Goal: Transaction & Acquisition: Purchase product/service

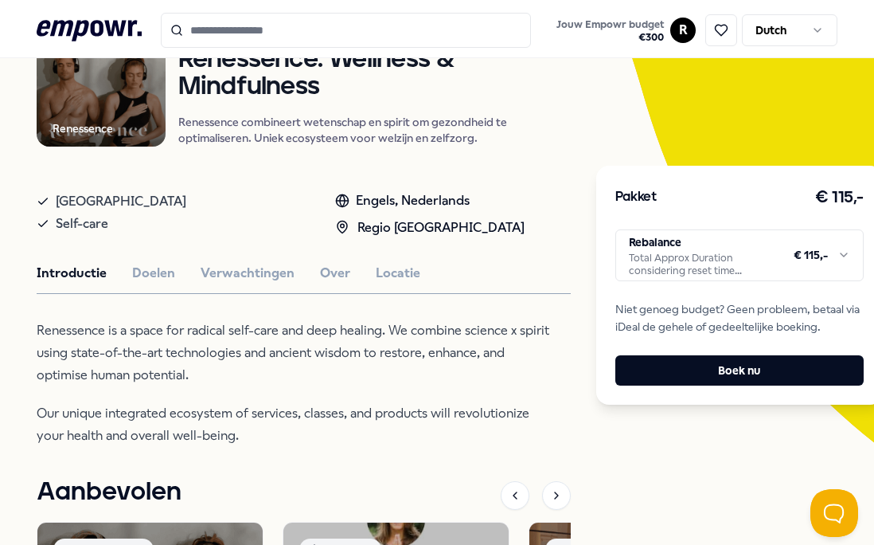
scroll to position [176, 0]
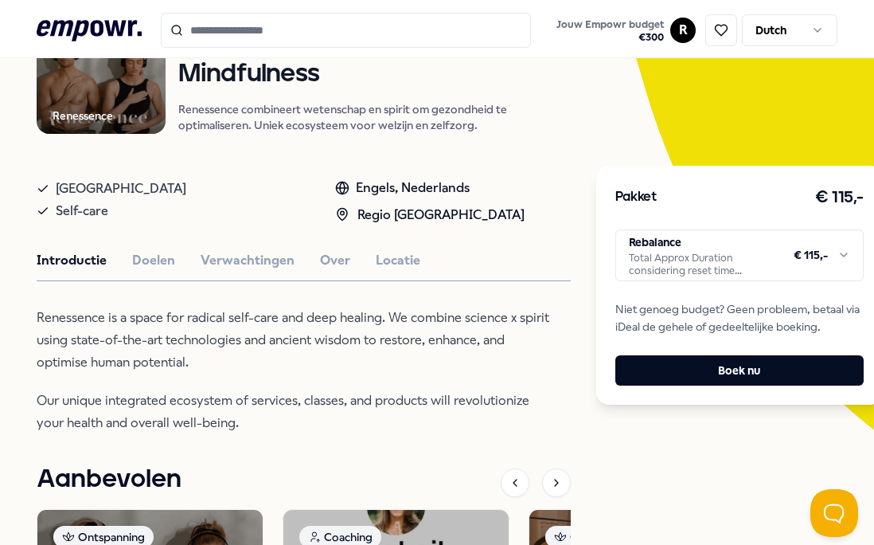
click at [762, 266] on html ".empowr-logo_svg__cls-1{fill:#03032f} Jouw Empowr budget € 300 R Dutch Alle cat…" at bounding box center [437, 272] width 874 height 545
click at [656, 454] on html ".empowr-logo_svg__cls-1{fill:#03032f} Jouw Empowr budget € 300 R Dutch Alle cat…" at bounding box center [437, 272] width 874 height 545
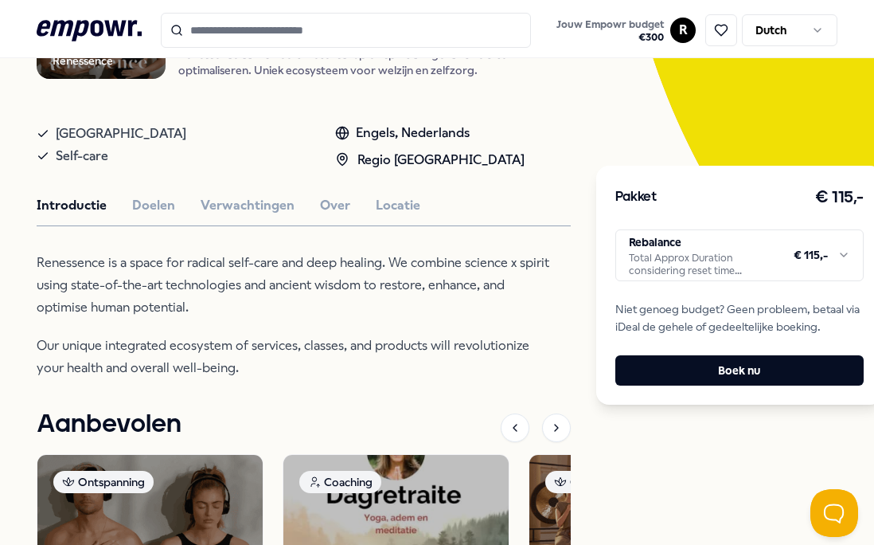
scroll to position [597, 0]
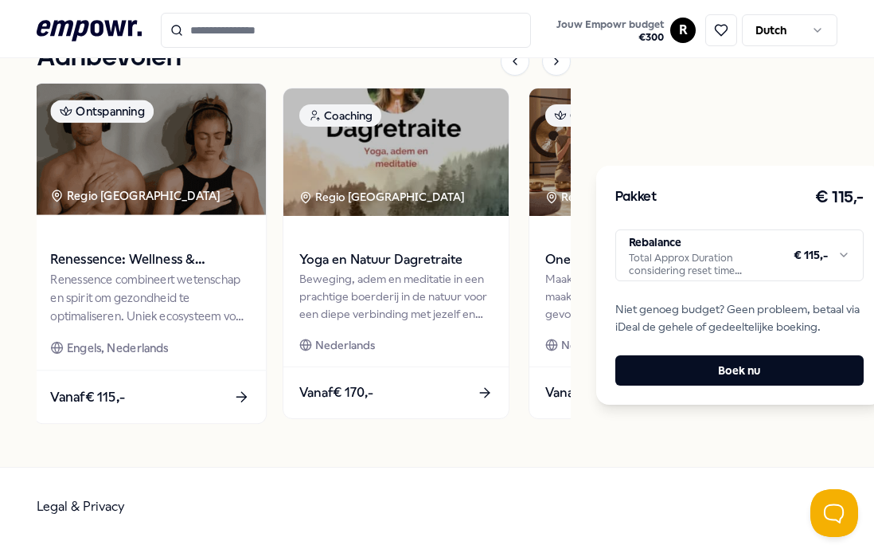
click at [208, 302] on div "Renessence combineert wetenschap en spirit om gezondheid te optimaliseren. Unie…" at bounding box center [149, 297] width 199 height 55
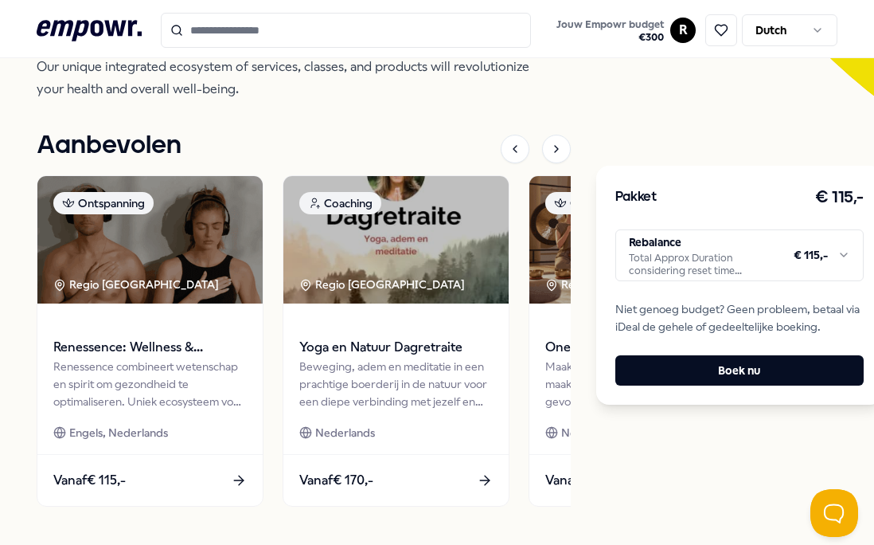
scroll to position [510, 0]
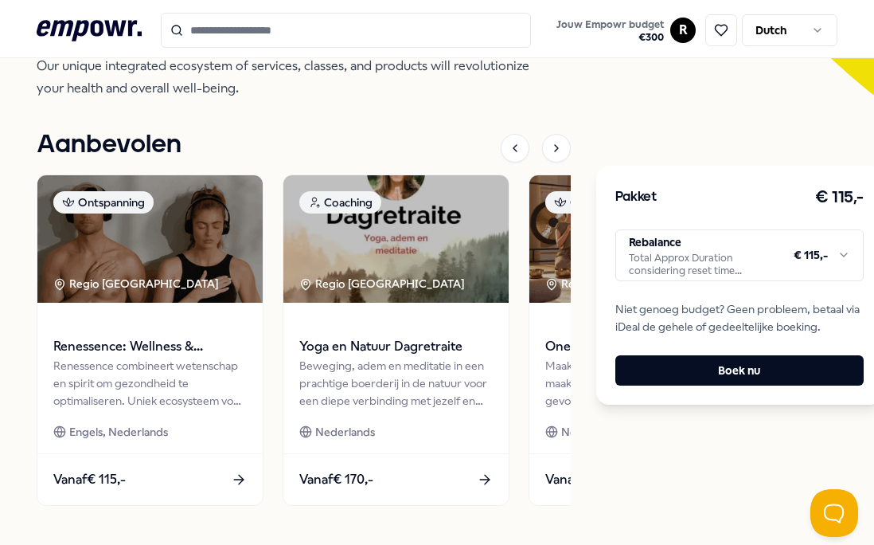
click at [743, 265] on html ".empowr-logo_svg__cls-1{fill:#03032f} Jouw Empowr budget € 300 R Dutch Alle cat…" at bounding box center [437, 272] width 874 height 545
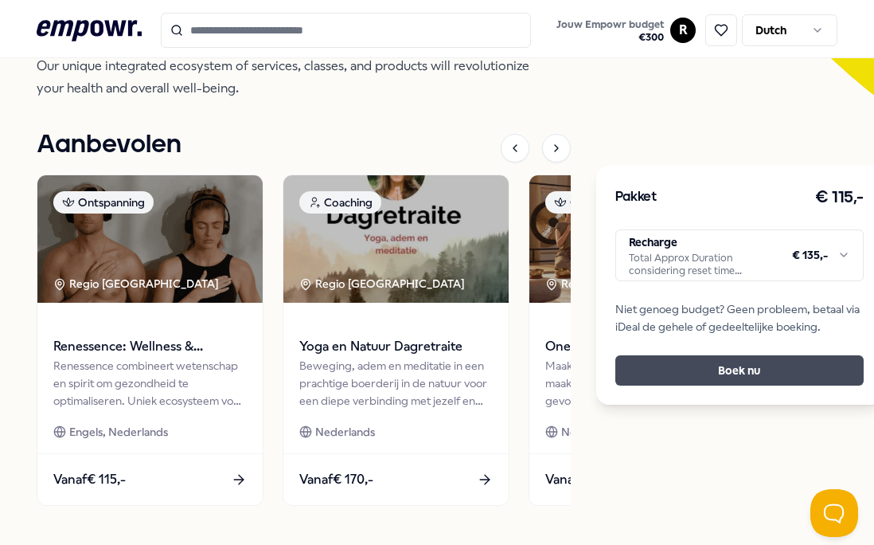
click at [695, 369] on button "Boek nu" at bounding box center [739, 370] width 248 height 30
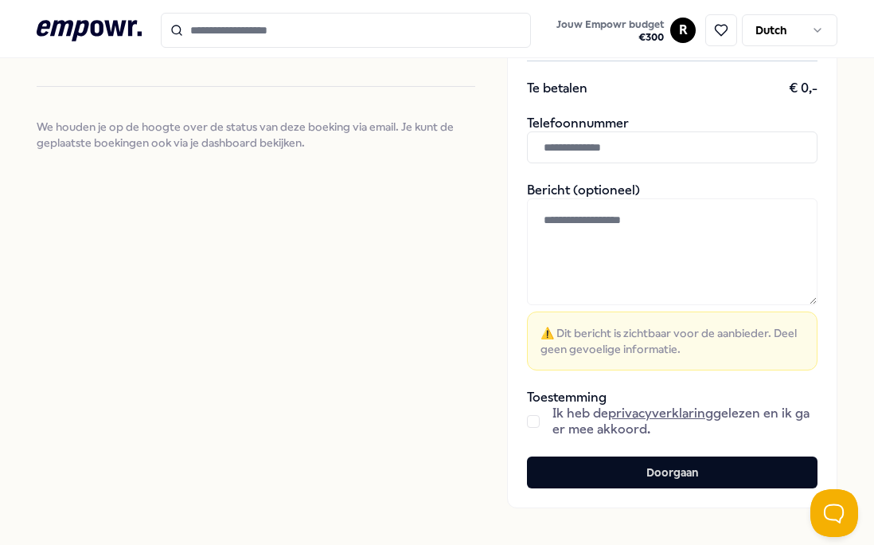
scroll to position [385, 0]
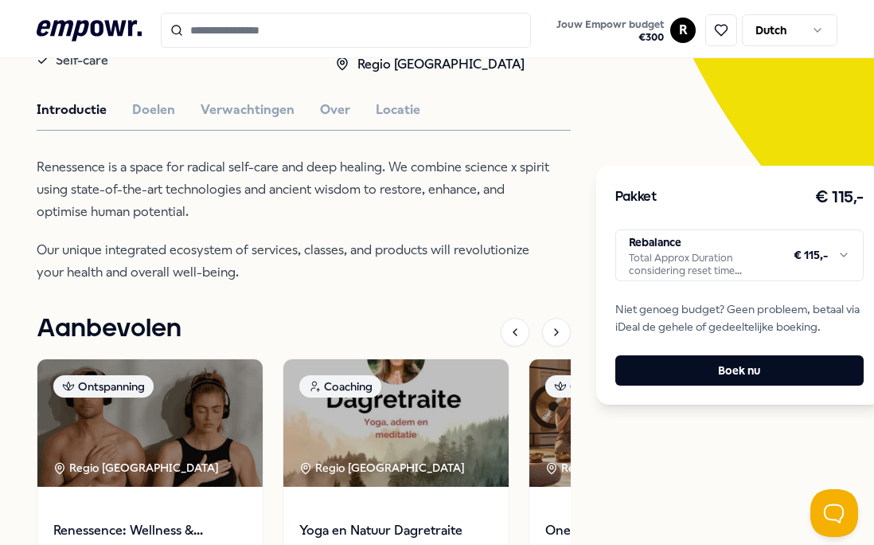
scroll to position [326, 0]
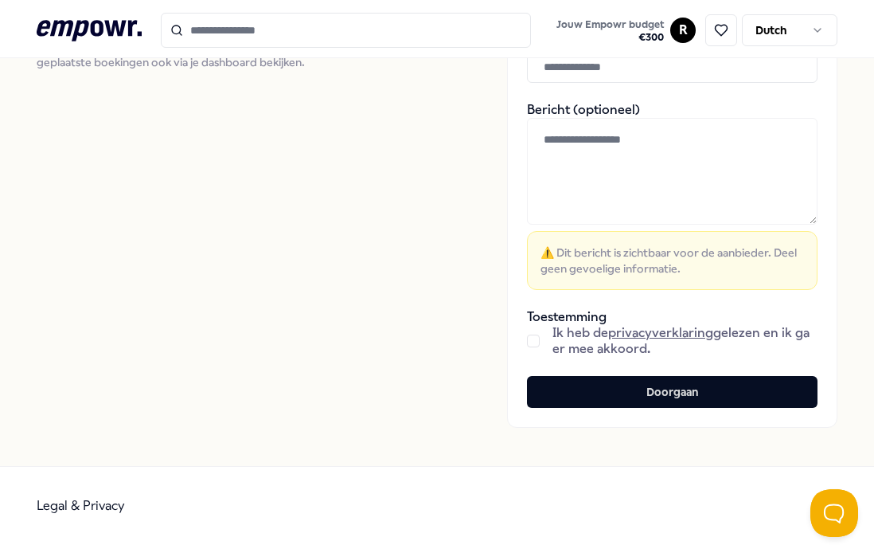
scroll to position [385, 0]
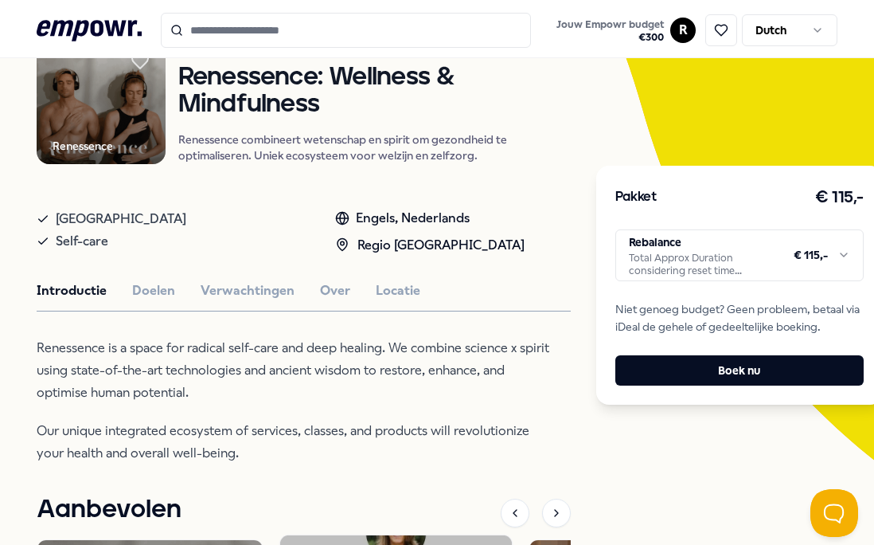
scroll to position [143, 0]
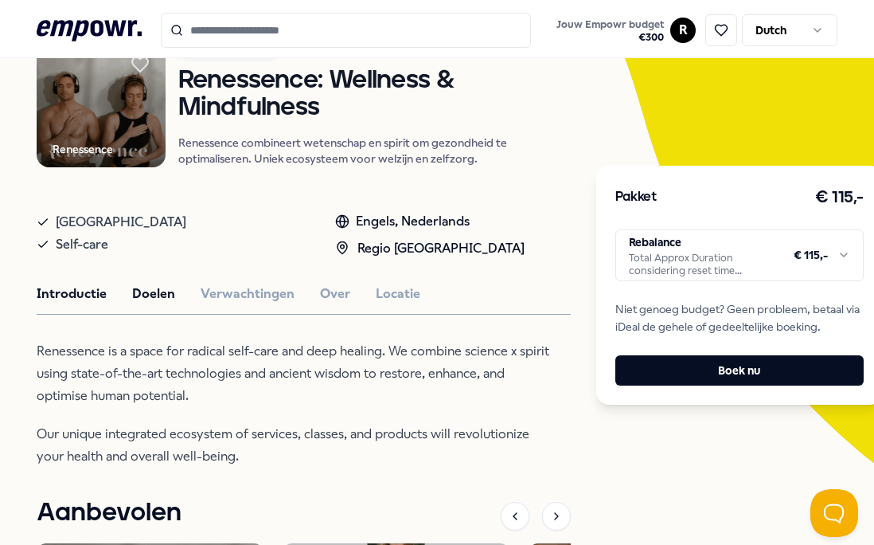
click at [154, 295] on button "Doelen" at bounding box center [153, 293] width 43 height 21
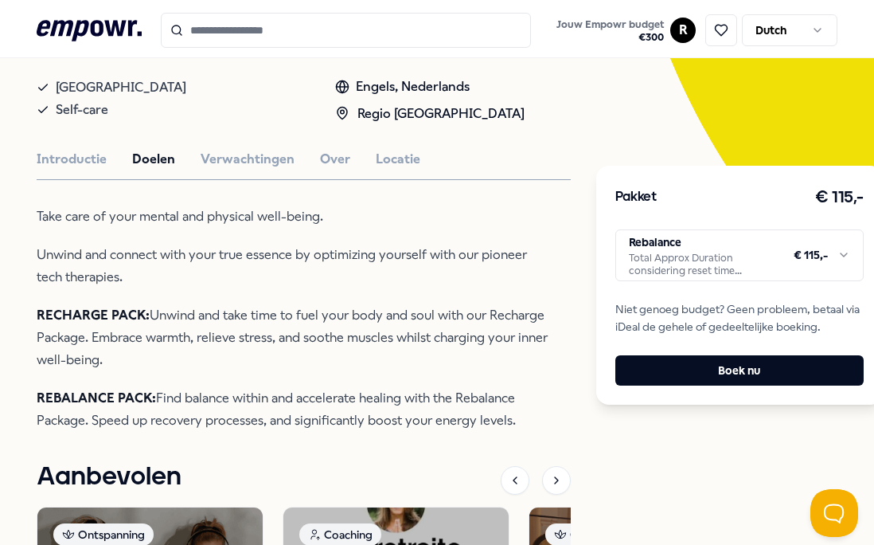
scroll to position [321, 0]
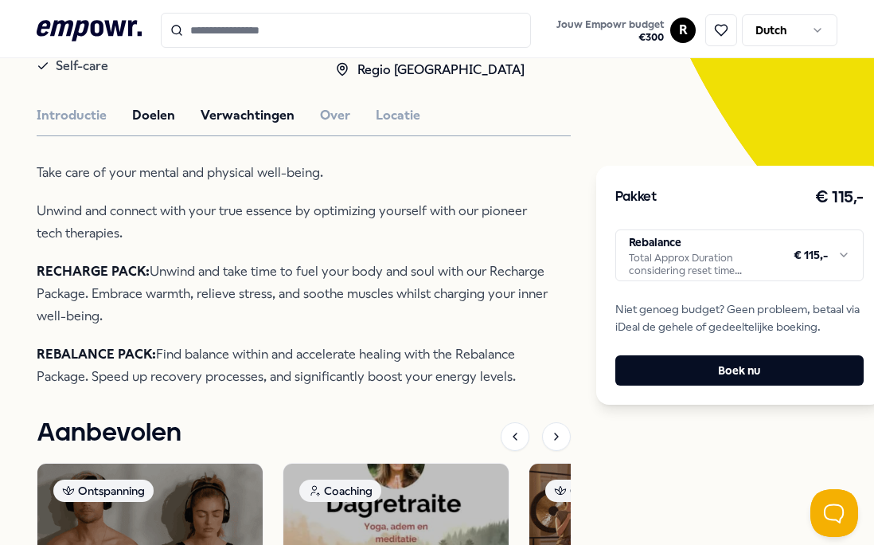
click at [234, 111] on button "Verwachtingen" at bounding box center [248, 115] width 94 height 21
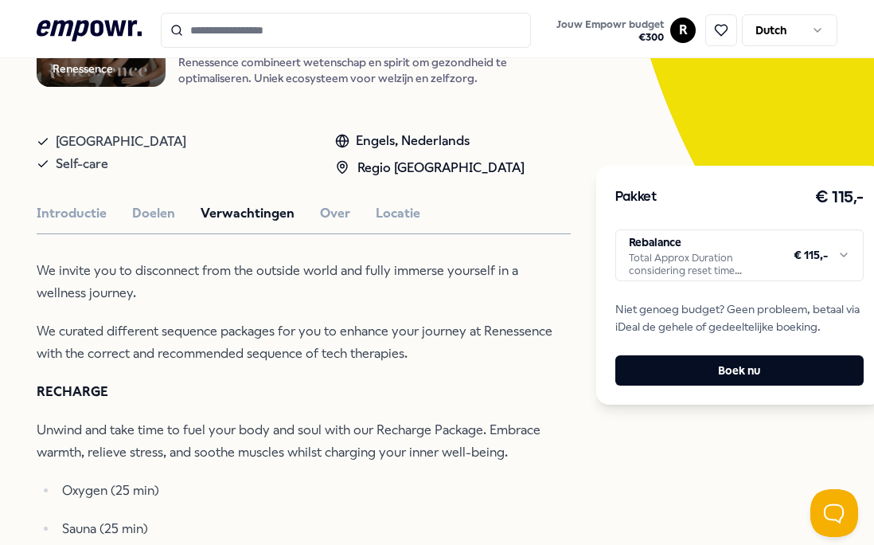
scroll to position [220, 0]
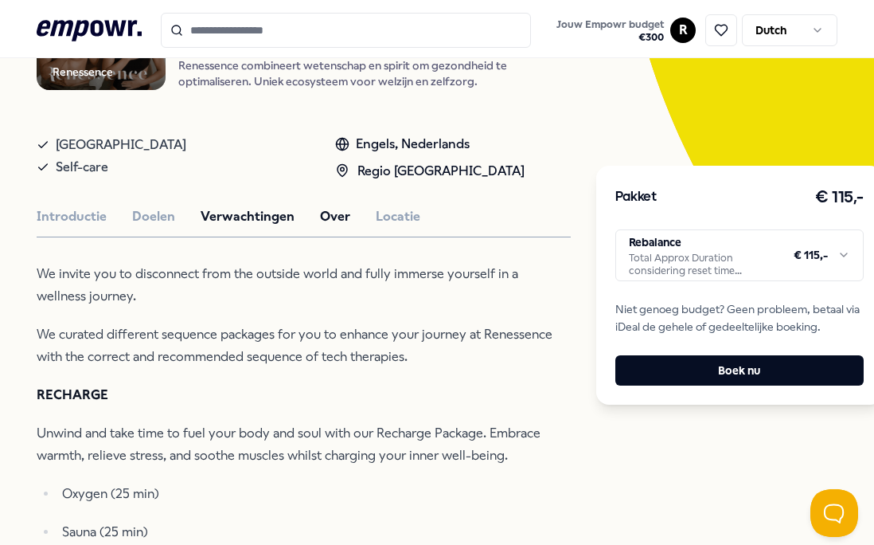
click at [337, 216] on button "Over" at bounding box center [335, 216] width 30 height 21
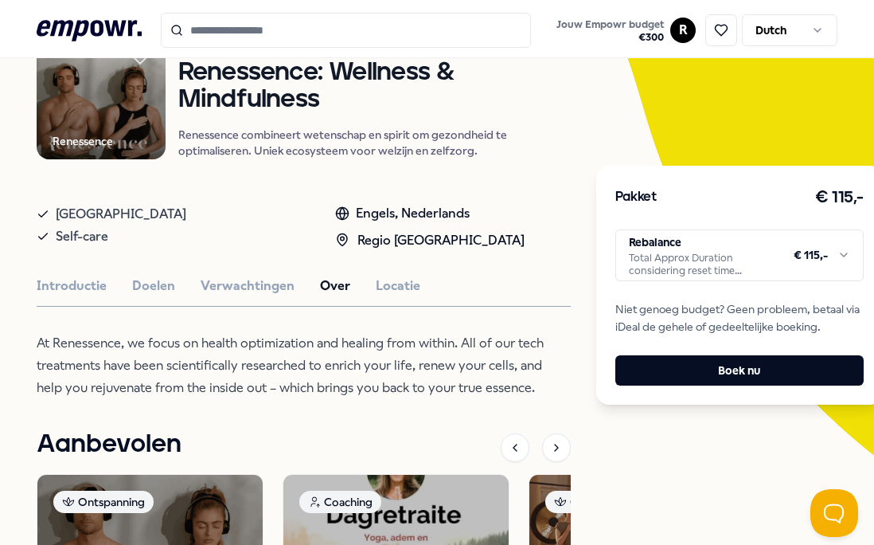
scroll to position [0, 0]
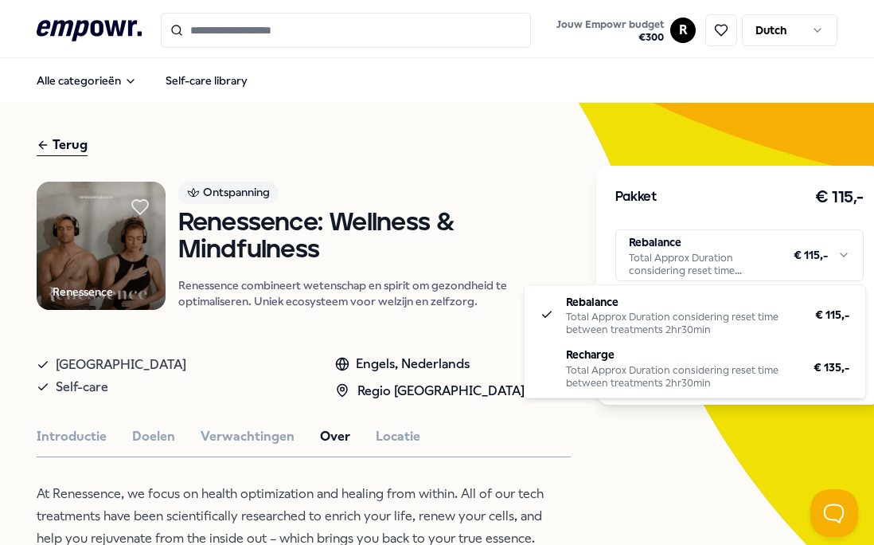
click at [713, 262] on html ".empowr-logo_svg__cls-1{fill:#03032f} Jouw Empowr budget € 300 R Dutch Alle cat…" at bounding box center [437, 272] width 874 height 545
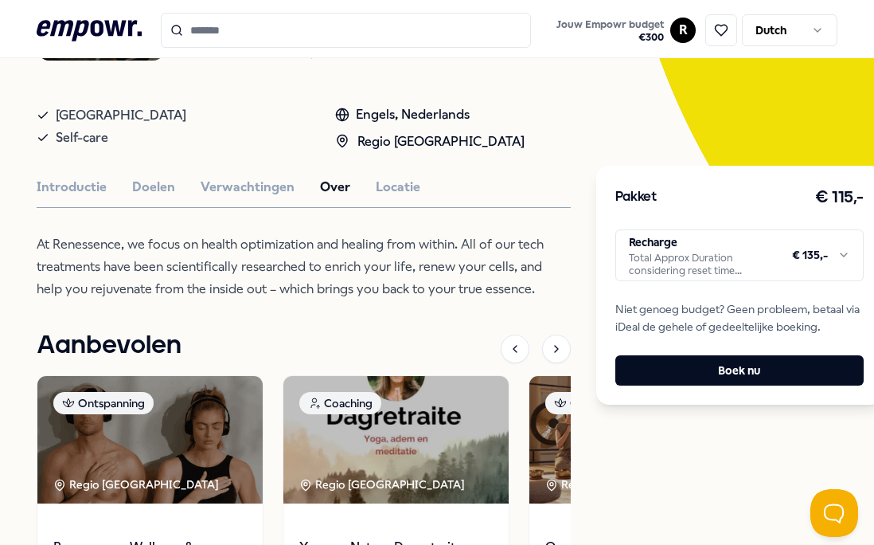
scroll to position [197, 0]
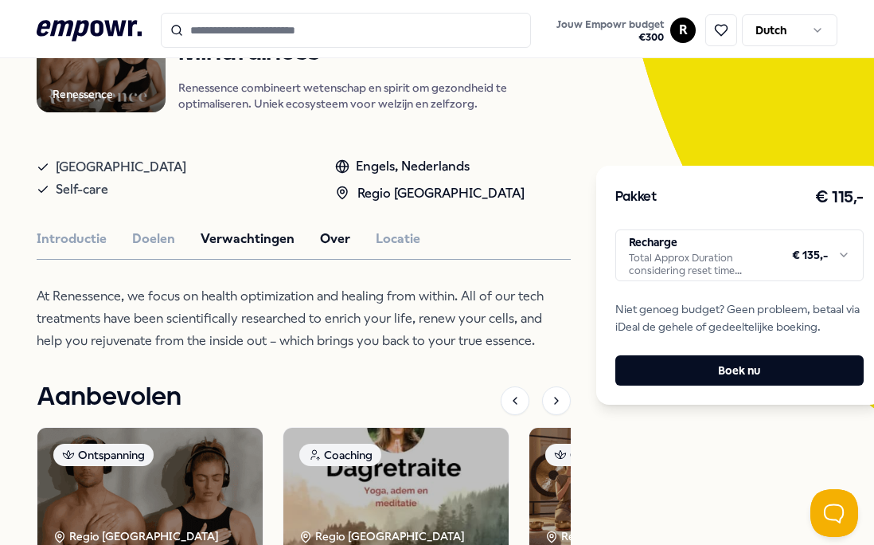
click at [266, 248] on button "Verwachtingen" at bounding box center [248, 239] width 94 height 21
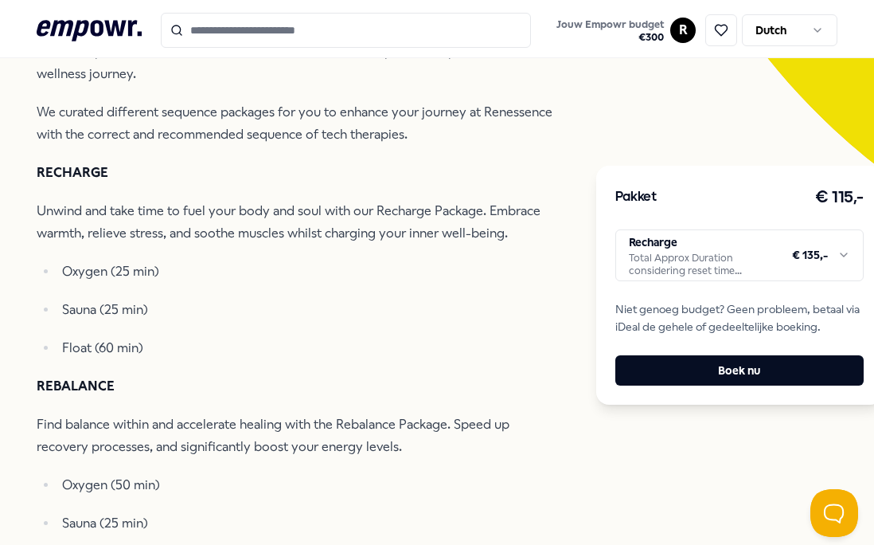
scroll to position [450, 0]
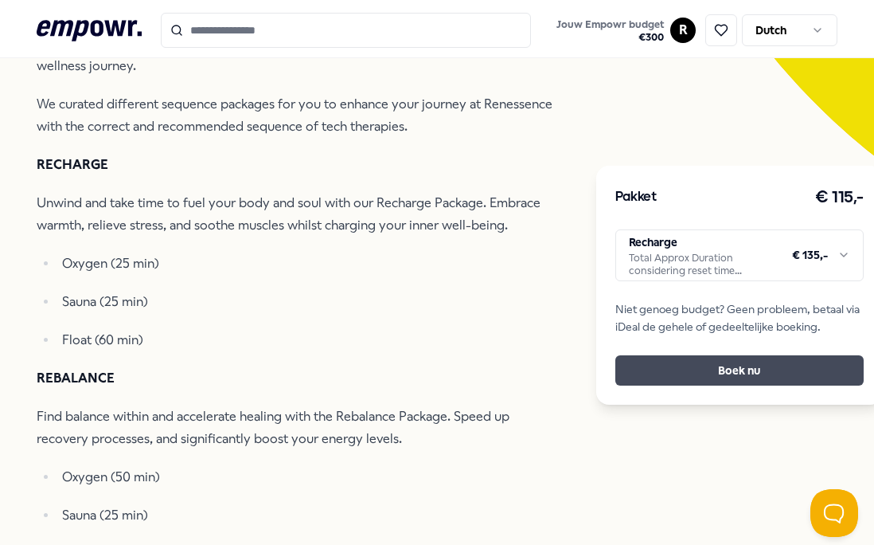
click at [681, 377] on button "Boek nu" at bounding box center [739, 370] width 248 height 30
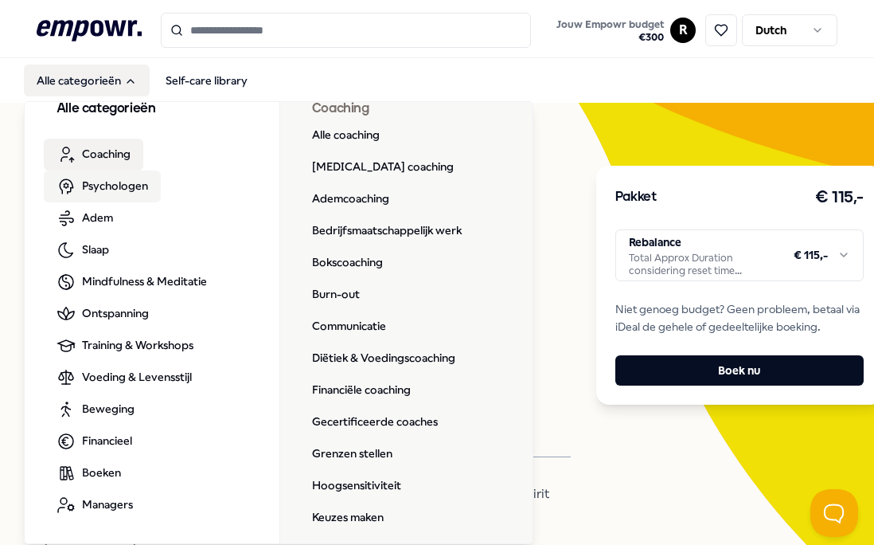
scroll to position [17, 0]
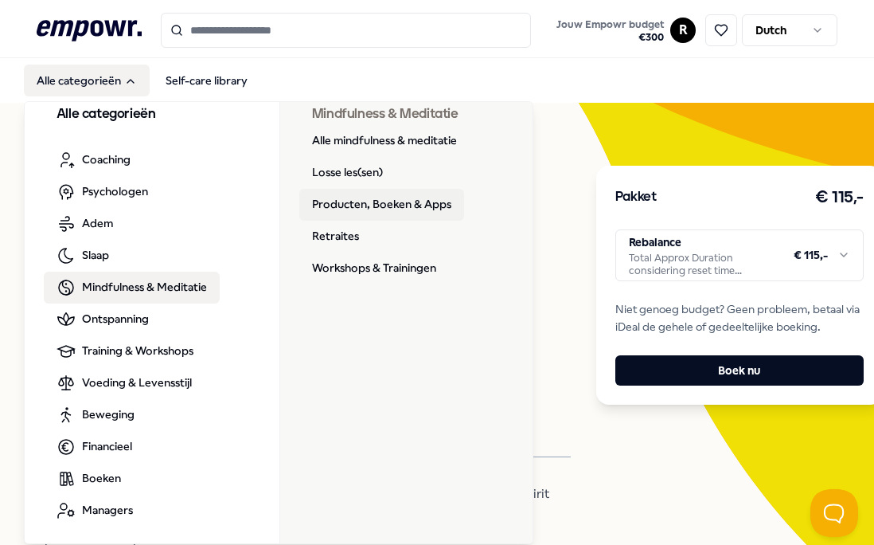
click at [329, 202] on link "Producten, Boeken & Apps" at bounding box center [381, 205] width 165 height 32
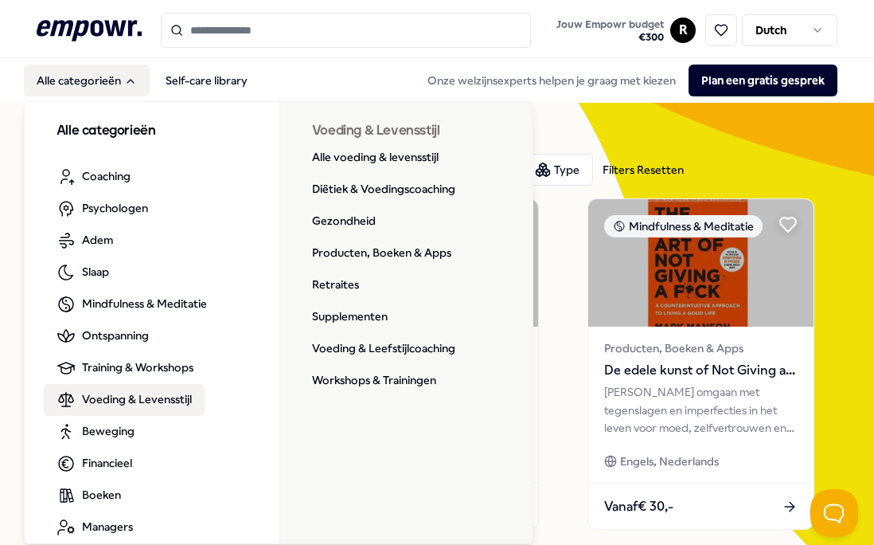
click at [133, 398] on span "Voeding & Levensstijl" at bounding box center [137, 399] width 110 height 18
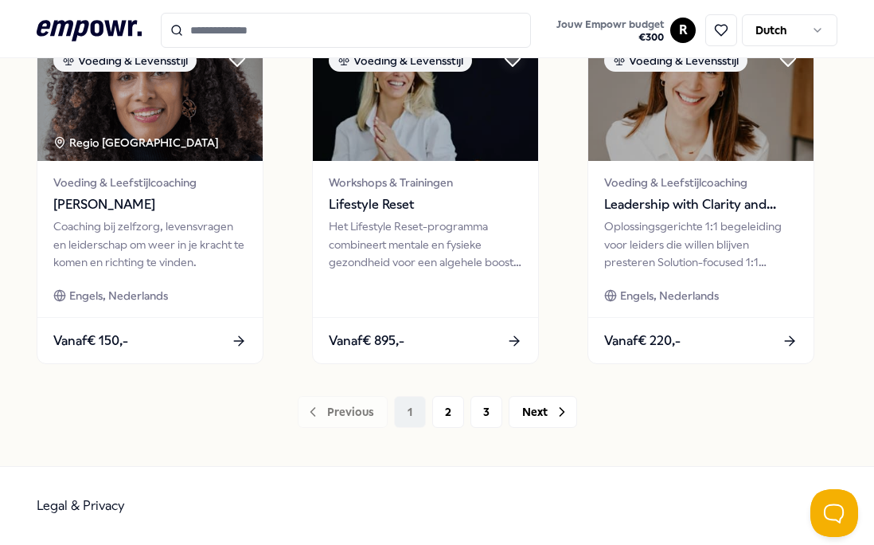
scroll to position [1236, 0]
